Goal: Transaction & Acquisition: Purchase product/service

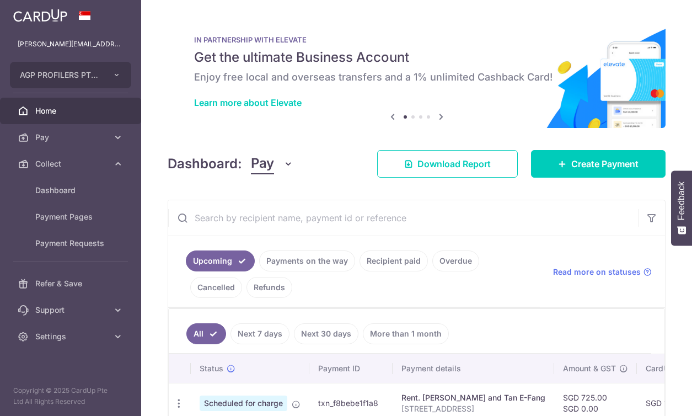
click at [121, 158] on icon at bounding box center [117, 163] width 11 height 11
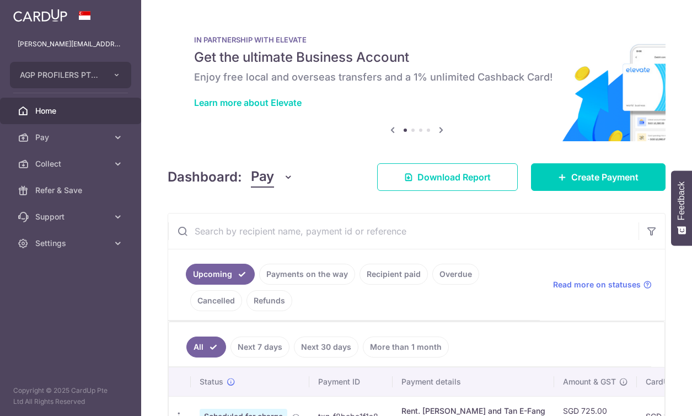
click at [121, 158] on icon at bounding box center [117, 163] width 11 height 11
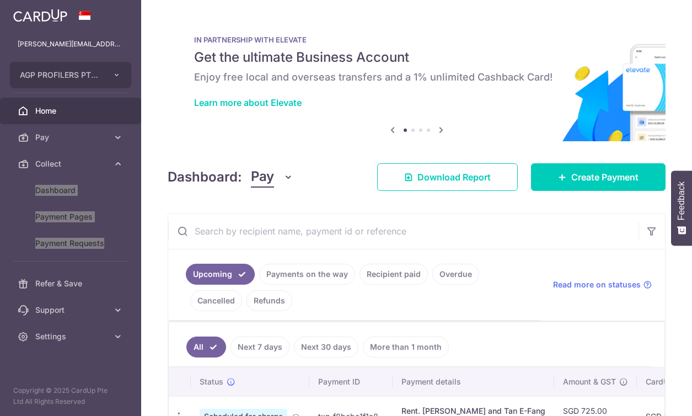
click at [121, 158] on body "philip.goh@agpprofilers.com AGP PROFILERS PTE. LTD. Add new company AGP PROFILE…" at bounding box center [346, 208] width 692 height 416
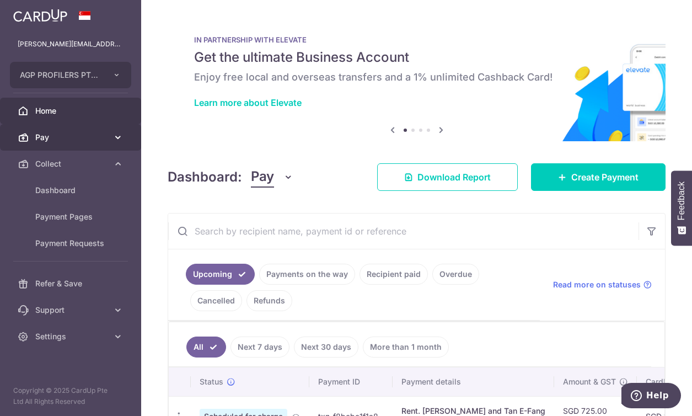
click at [113, 137] on icon at bounding box center [117, 137] width 11 height 11
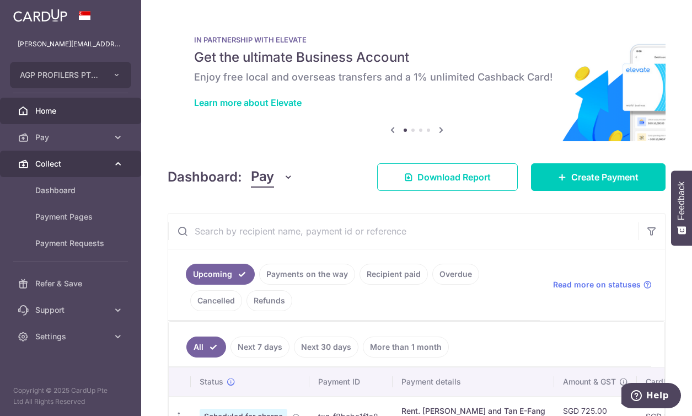
click at [118, 163] on icon at bounding box center [117, 163] width 11 height 11
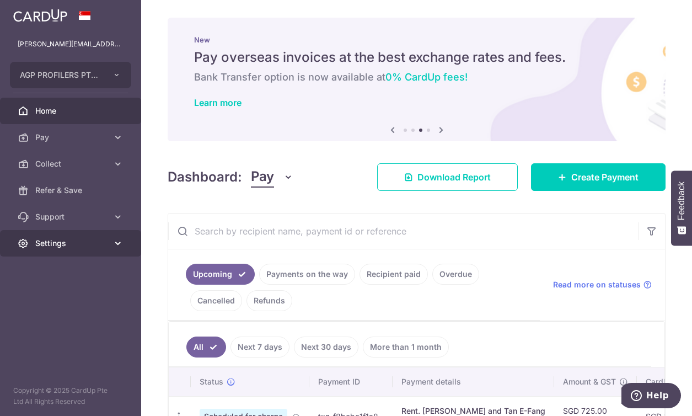
click at [108, 247] on link "Settings" at bounding box center [70, 243] width 141 height 26
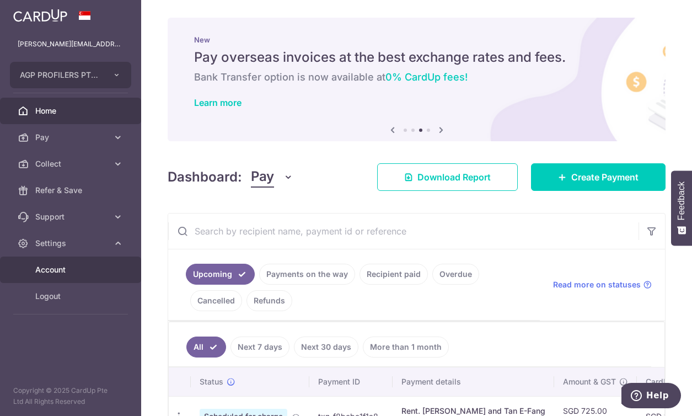
click at [72, 268] on span "Account" at bounding box center [71, 269] width 73 height 11
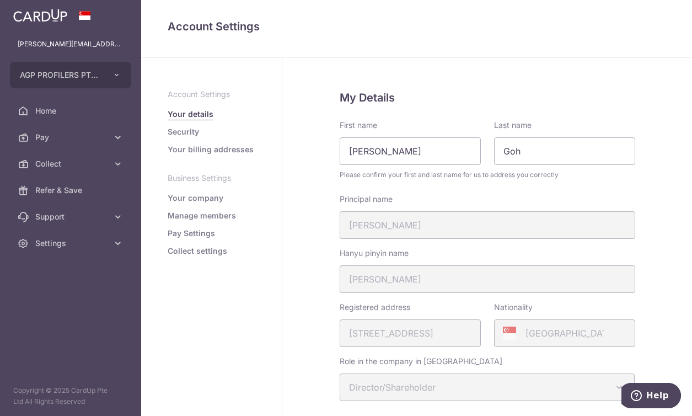
scroll to position [336, 0]
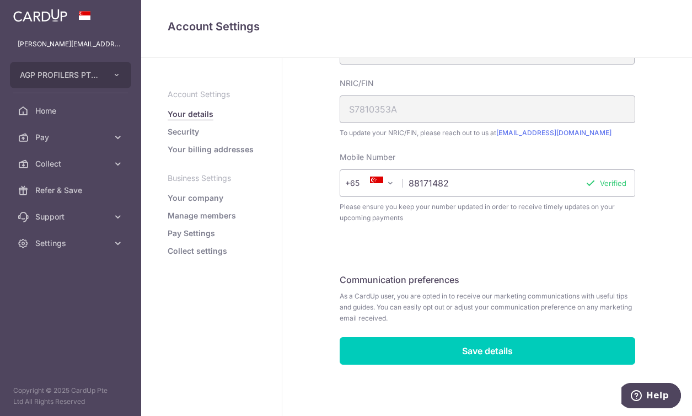
click at [186, 233] on link "Pay Settings" at bounding box center [191, 233] width 47 height 11
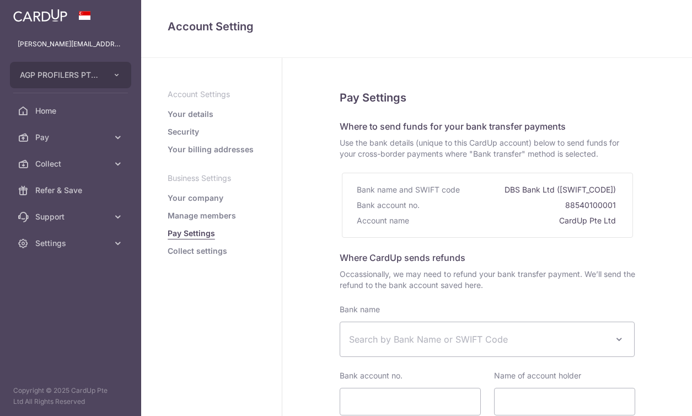
select select
click at [207, 247] on link "Collect settings" at bounding box center [198, 250] width 60 height 11
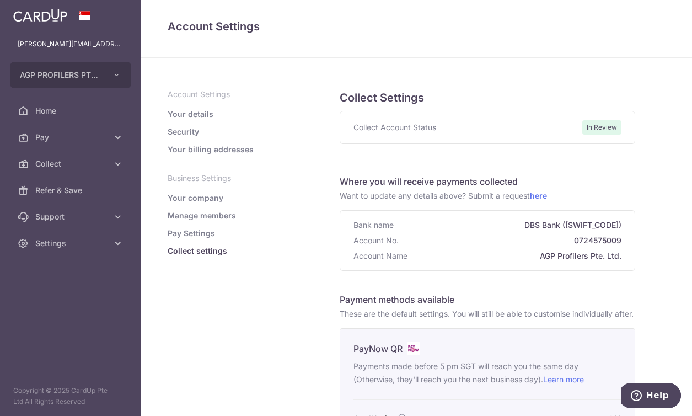
click at [198, 228] on link "Pay Settings" at bounding box center [191, 233] width 47 height 11
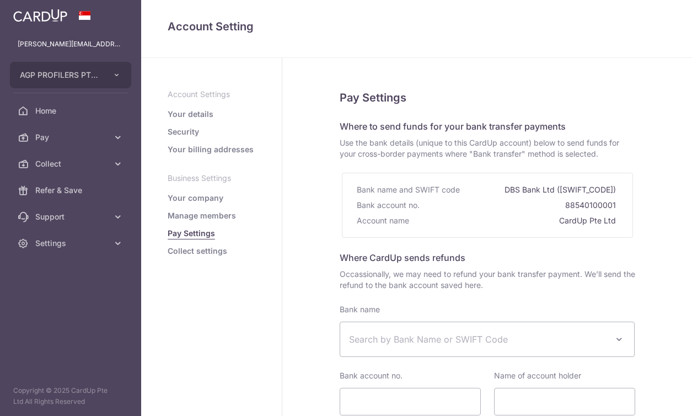
select select
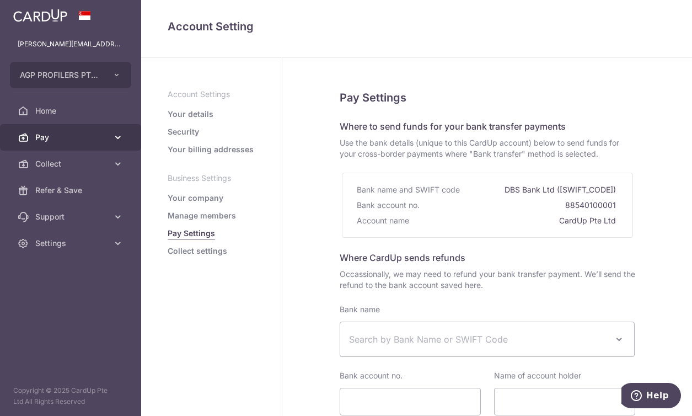
click at [119, 141] on icon at bounding box center [117, 137] width 11 height 11
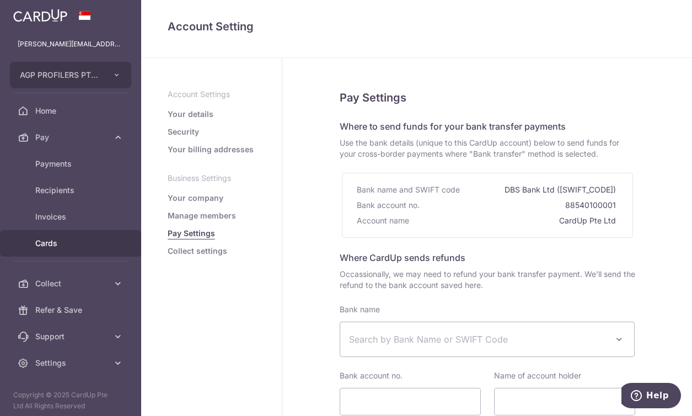
click at [50, 241] on span "Cards" at bounding box center [71, 243] width 73 height 11
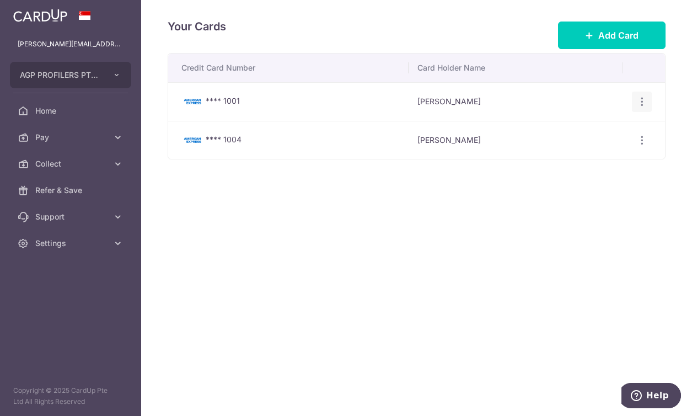
click at [640, 101] on icon "button" at bounding box center [642, 102] width 12 height 12
click at [641, 139] on icon "button" at bounding box center [642, 140] width 12 height 12
click at [597, 164] on span "View/Edit" at bounding box center [604, 170] width 75 height 13
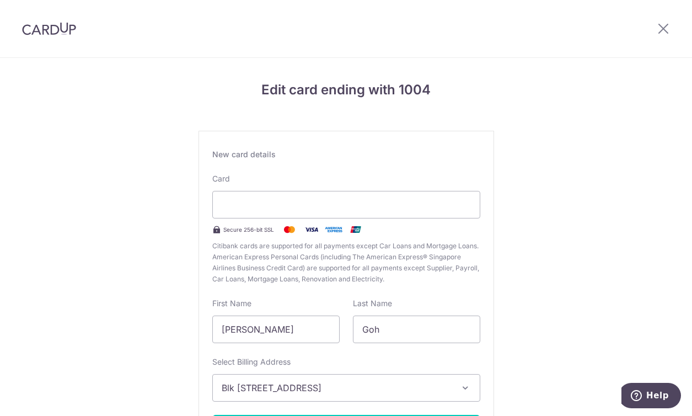
scroll to position [105, 0]
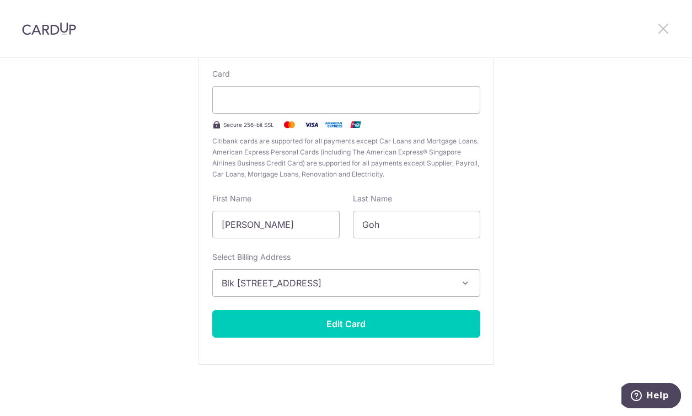
click at [664, 23] on icon at bounding box center [662, 28] width 13 height 14
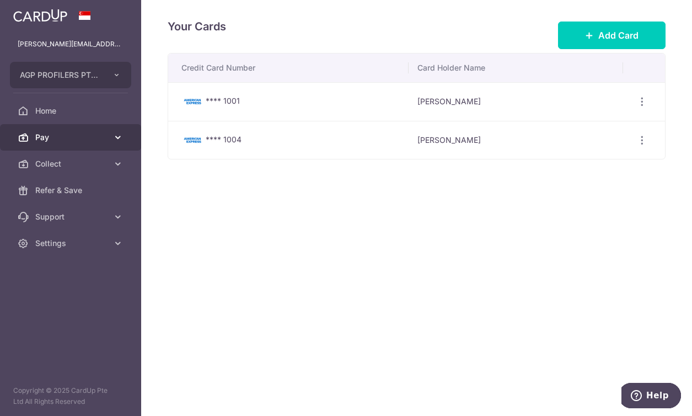
click at [118, 134] on icon at bounding box center [117, 137] width 11 height 11
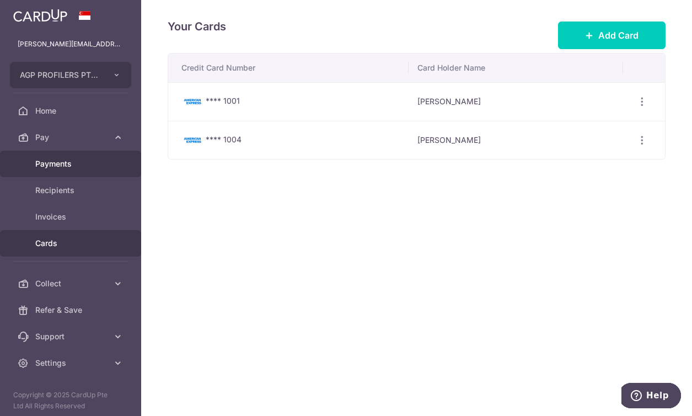
click at [77, 160] on span "Payments" at bounding box center [71, 163] width 73 height 11
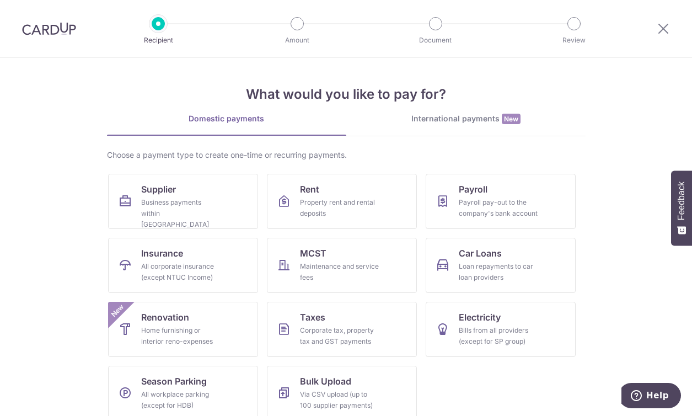
scroll to position [13, 0]
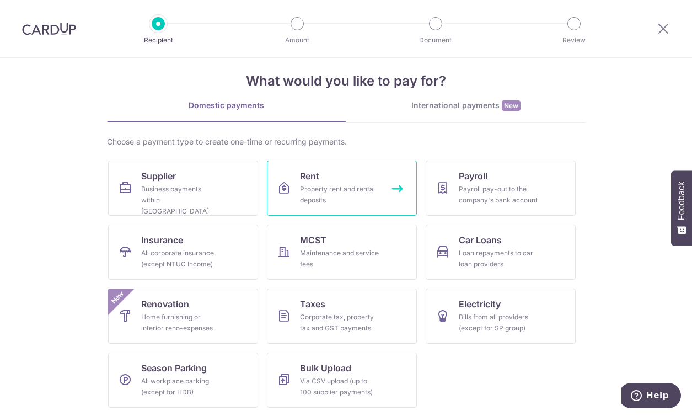
click at [337, 186] on div "Property rent and rental deposits" at bounding box center [339, 195] width 79 height 22
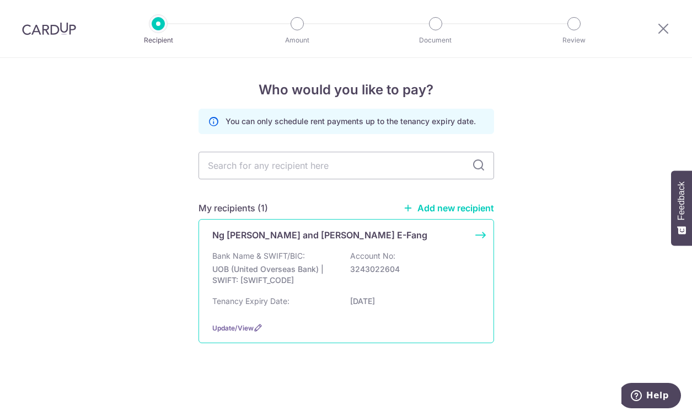
click at [481, 230] on div "Ng [PERSON_NAME] and [PERSON_NAME] E-Fang Bank Name & SWIFT/BIC: UOB (United Ov…" at bounding box center [345, 281] width 295 height 124
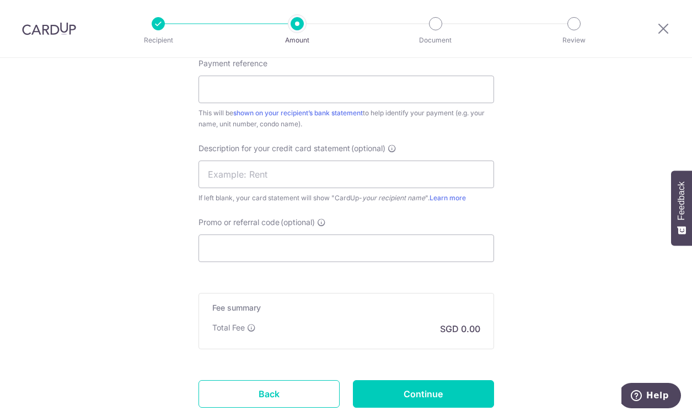
scroll to position [712, 0]
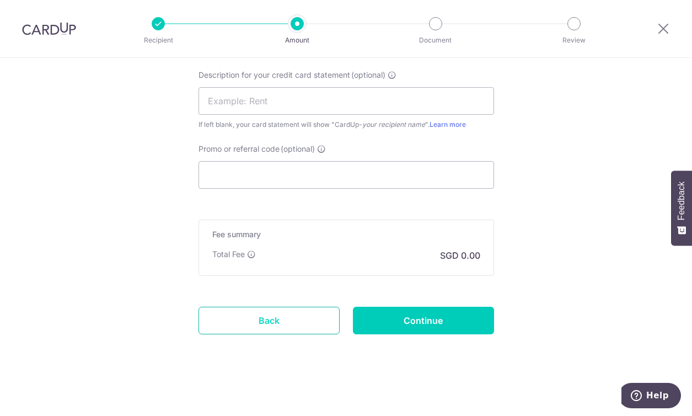
click at [261, 331] on link "Back" at bounding box center [268, 320] width 141 height 28
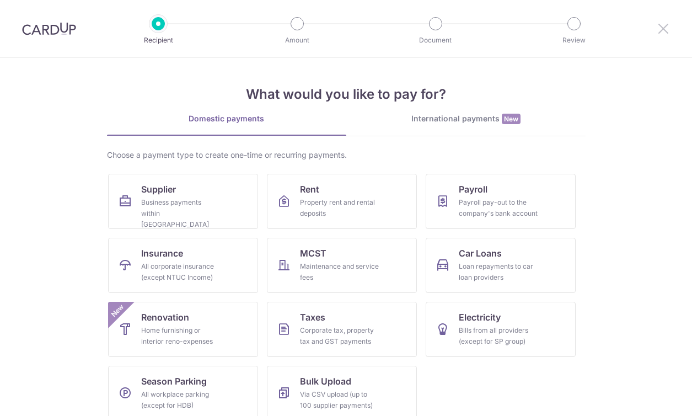
click at [662, 25] on icon at bounding box center [662, 28] width 13 height 14
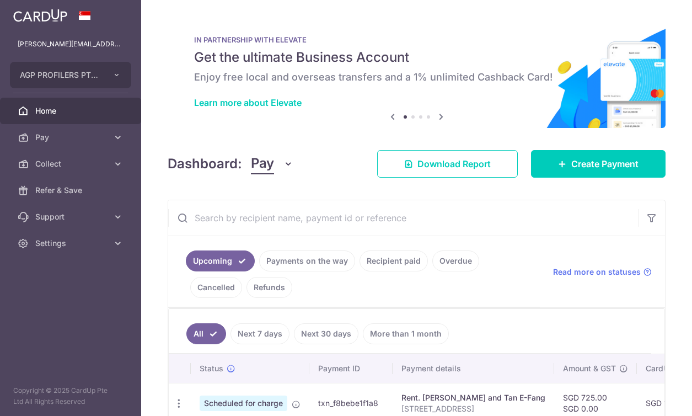
click at [436, 111] on icon at bounding box center [440, 117] width 13 height 14
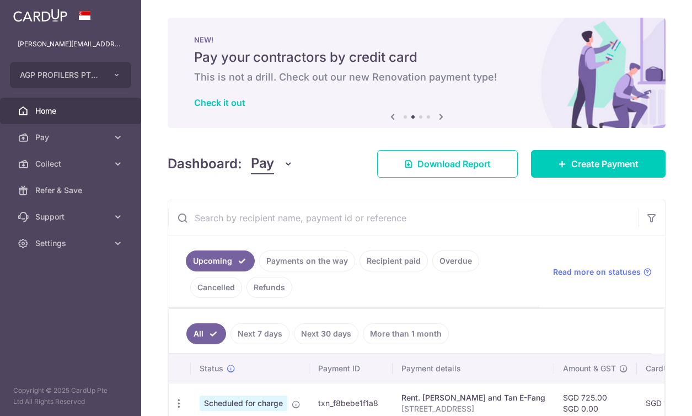
click at [436, 111] on icon at bounding box center [440, 117] width 13 height 14
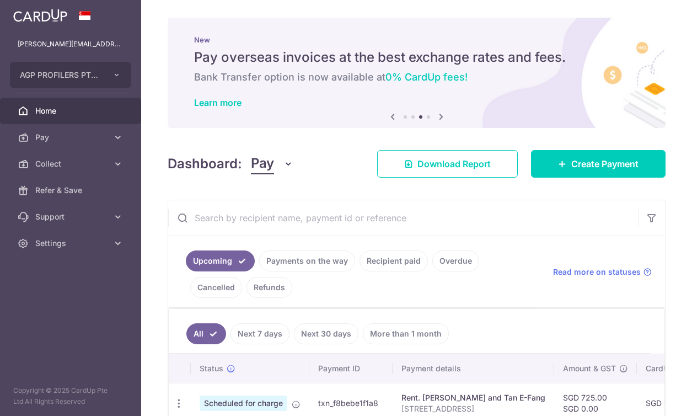
click at [436, 111] on icon at bounding box center [440, 117] width 13 height 14
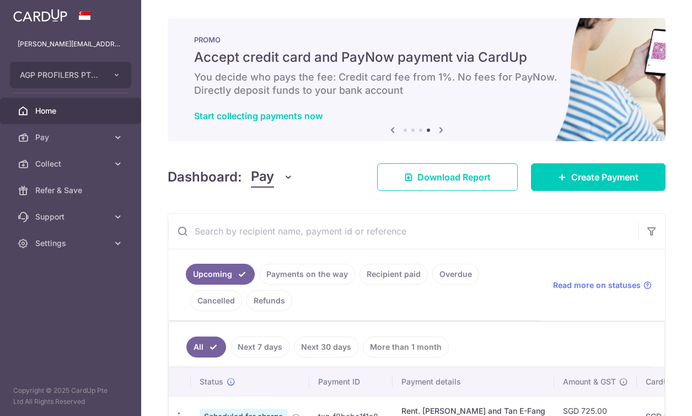
click at [438, 127] on icon at bounding box center [440, 130] width 13 height 14
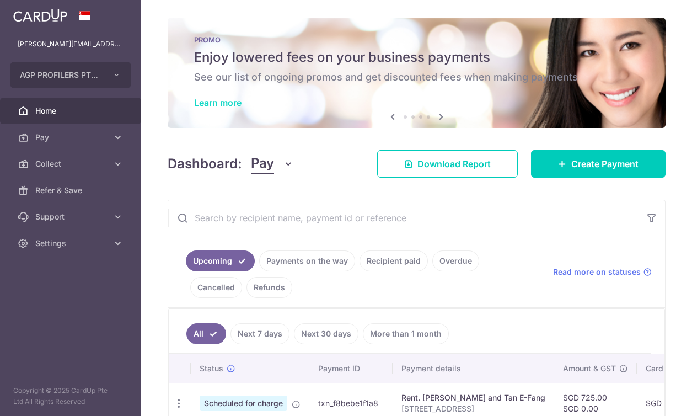
click at [228, 98] on link "Learn more" at bounding box center [217, 102] width 47 height 11
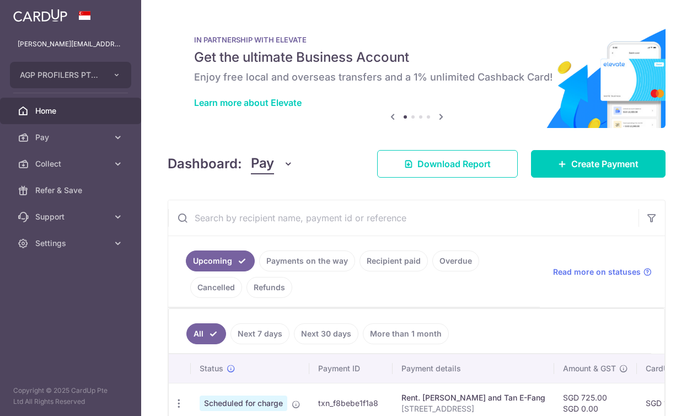
scroll to position [143, 0]
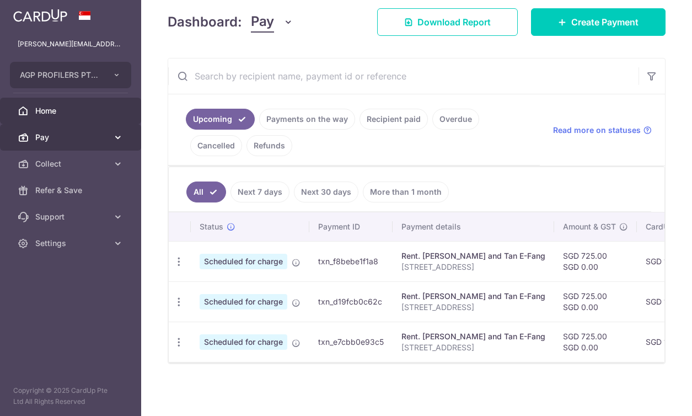
click at [110, 137] on link "Pay" at bounding box center [70, 137] width 141 height 26
click at [112, 137] on icon at bounding box center [117, 137] width 11 height 11
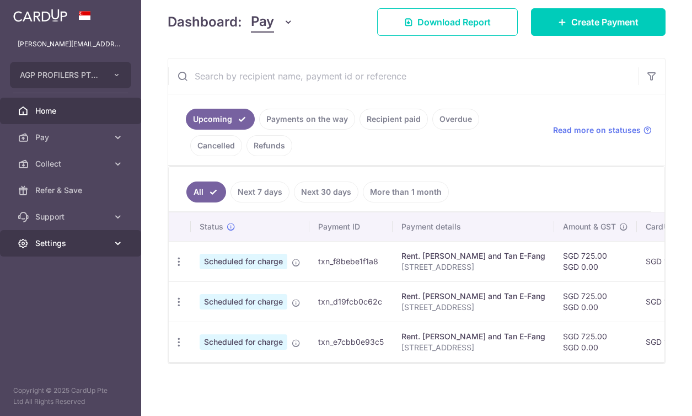
click at [110, 244] on link "Settings" at bounding box center [70, 243] width 141 height 26
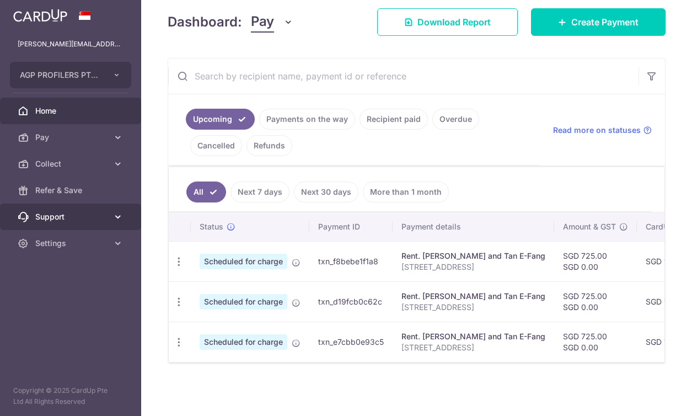
click at [122, 214] on icon at bounding box center [117, 216] width 11 height 11
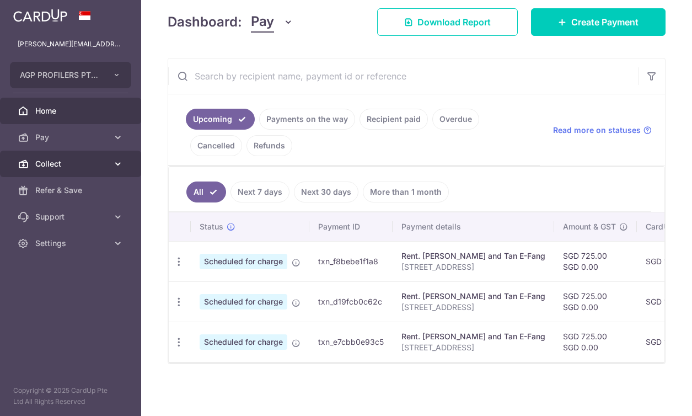
click at [123, 158] on link "Collect" at bounding box center [70, 163] width 141 height 26
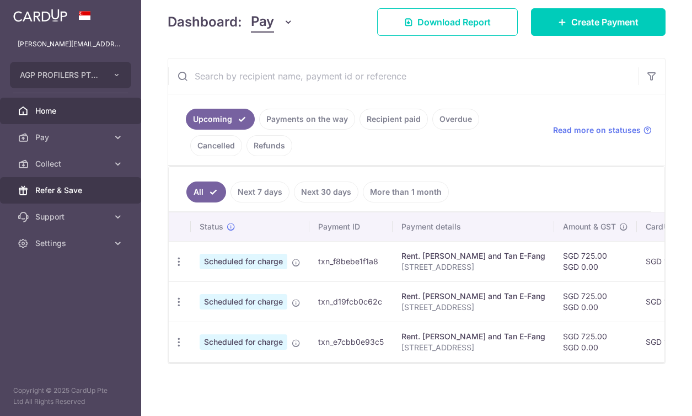
click at [72, 192] on span "Refer & Save" at bounding box center [71, 190] width 73 height 11
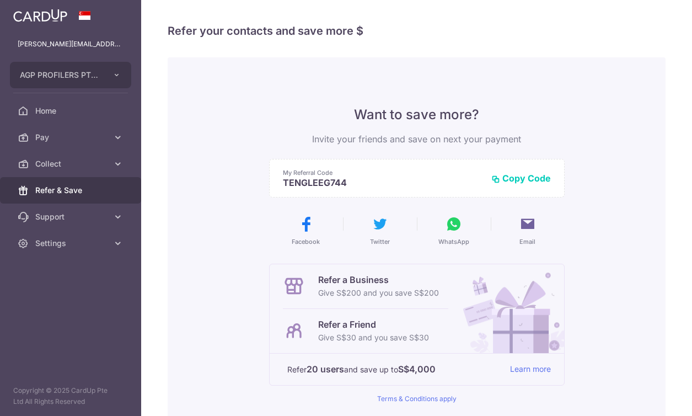
scroll to position [138, 0]
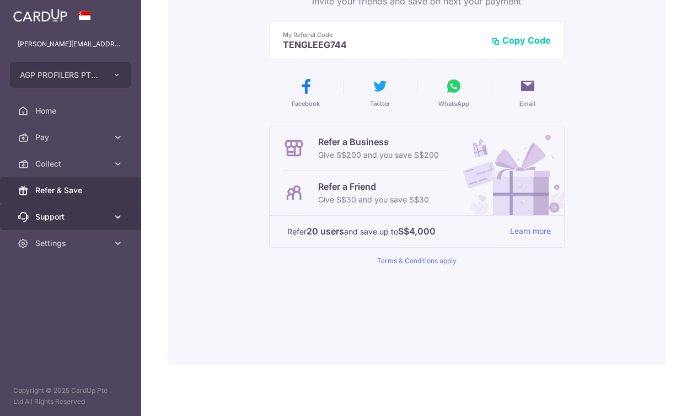
click at [74, 222] on link "Support" at bounding box center [70, 216] width 141 height 26
click at [62, 218] on span "Support" at bounding box center [71, 216] width 73 height 11
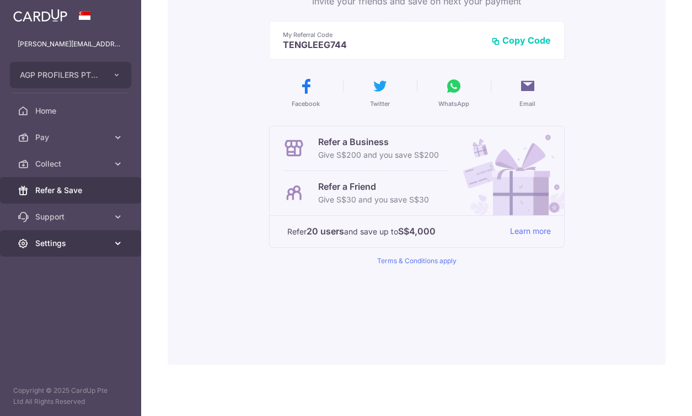
click at [79, 239] on span "Settings" at bounding box center [71, 243] width 73 height 11
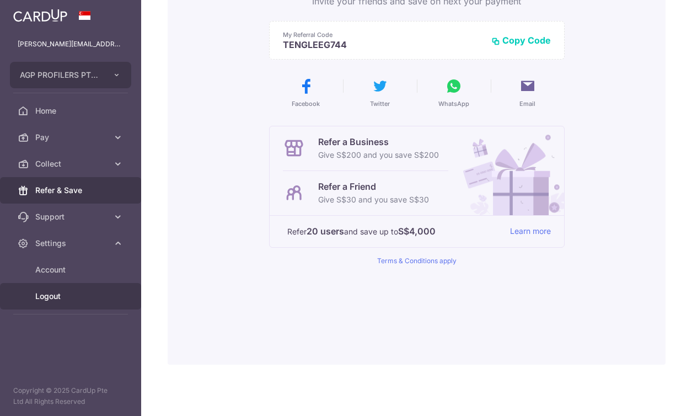
click at [36, 291] on span "Logout" at bounding box center [71, 295] width 73 height 11
